Goal: Find specific page/section: Find specific page/section

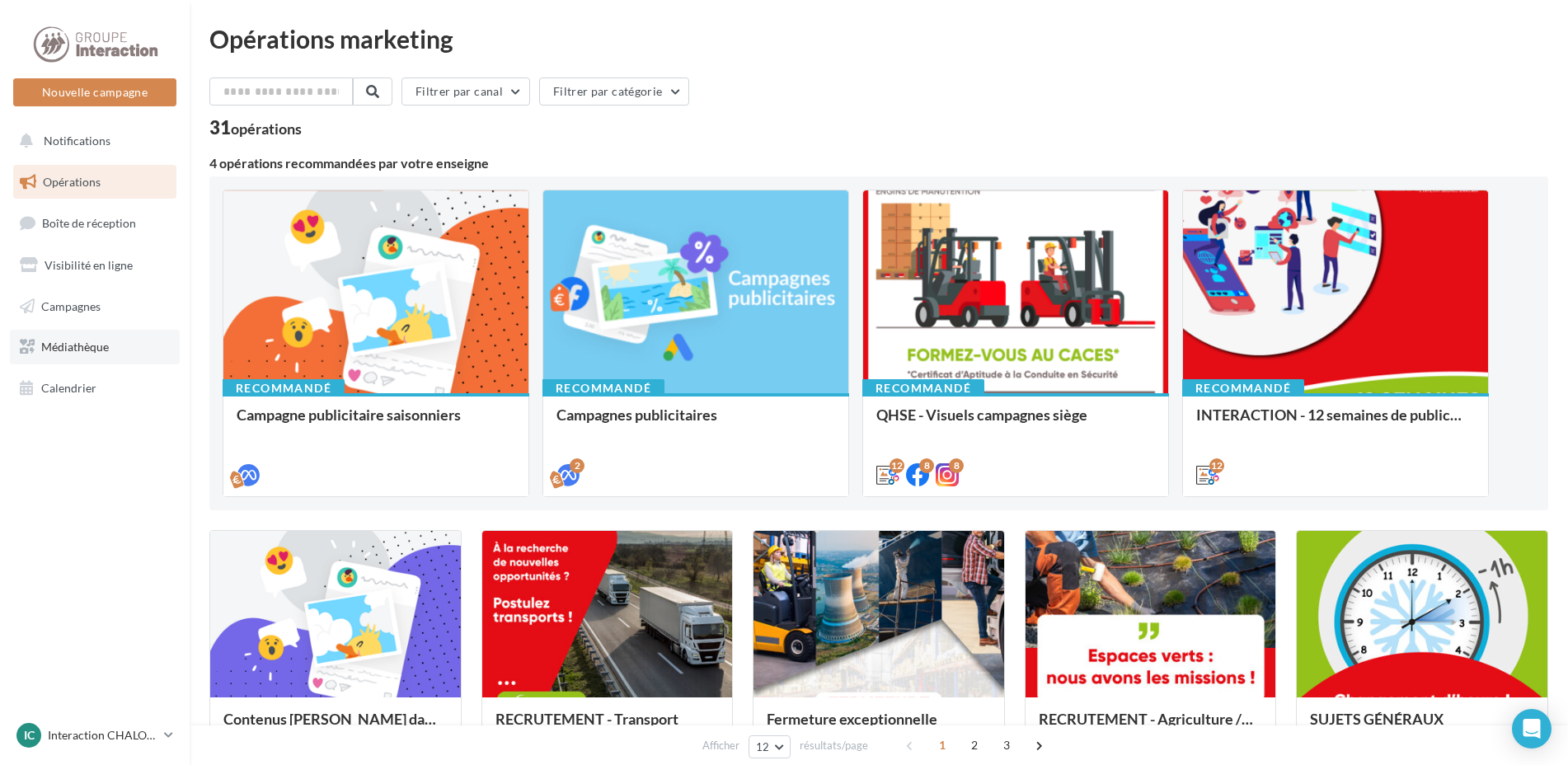
click at [63, 349] on span "Médiathèque" at bounding box center [75, 346] width 67 height 14
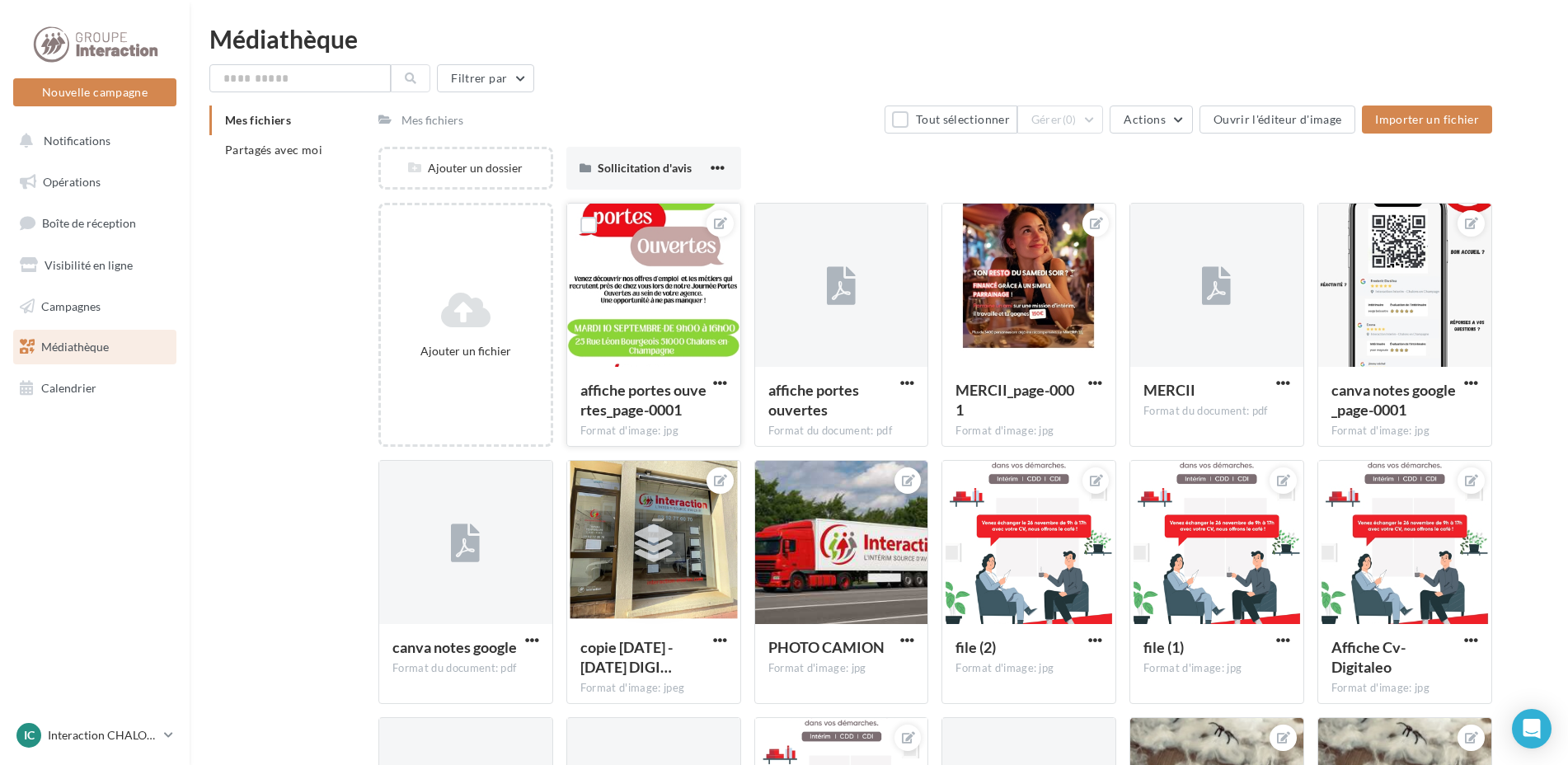
click at [670, 367] on div "affiche portes ouvertes_page-0001 Format d'image: jpg" at bounding box center [654, 405] width 173 height 78
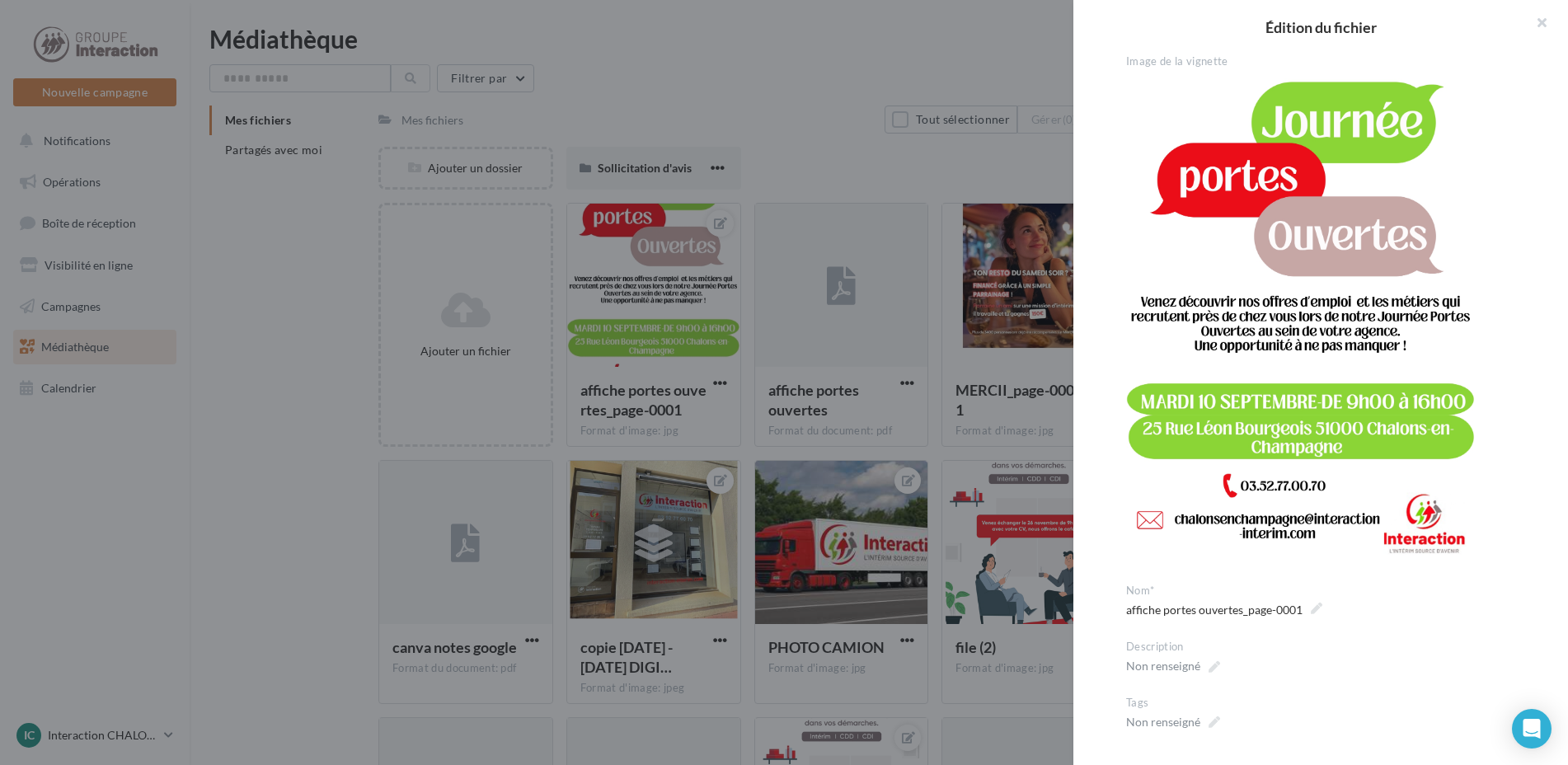
click at [776, 111] on div at bounding box center [784, 382] width 1568 height 765
